Goal: Task Accomplishment & Management: Manage account settings

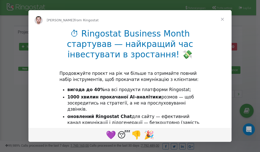
click at [222, 21] on span "Close" at bounding box center [222, 19] width 18 height 18
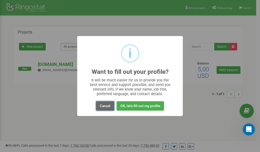
click at [110, 107] on button "Cancel" at bounding box center [105, 105] width 18 height 9
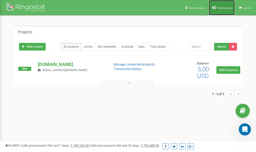
click at [219, 10] on link "Profile settings" at bounding box center [222, 7] width 26 height 15
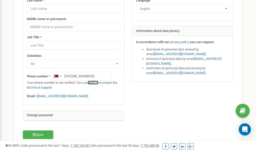
click at [93, 82] on link "verify it" at bounding box center [93, 83] width 10 height 4
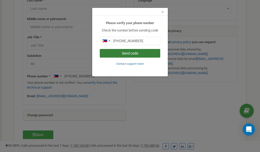
click at [135, 52] on button "Send code" at bounding box center [130, 53] width 60 height 9
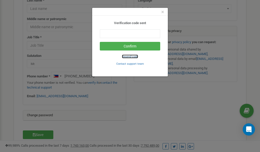
click at [129, 58] on small "Resend code" at bounding box center [130, 56] width 16 height 3
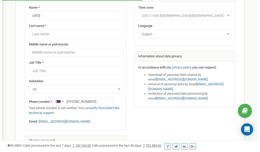
scroll to position [76, 0]
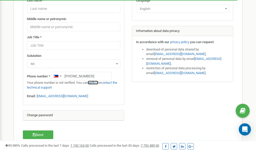
click at [95, 83] on link "verify it" at bounding box center [93, 83] width 10 height 4
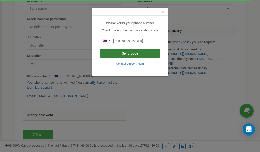
click at [130, 54] on button "Send code" at bounding box center [130, 53] width 60 height 9
